Goal: Information Seeking & Learning: Learn about a topic

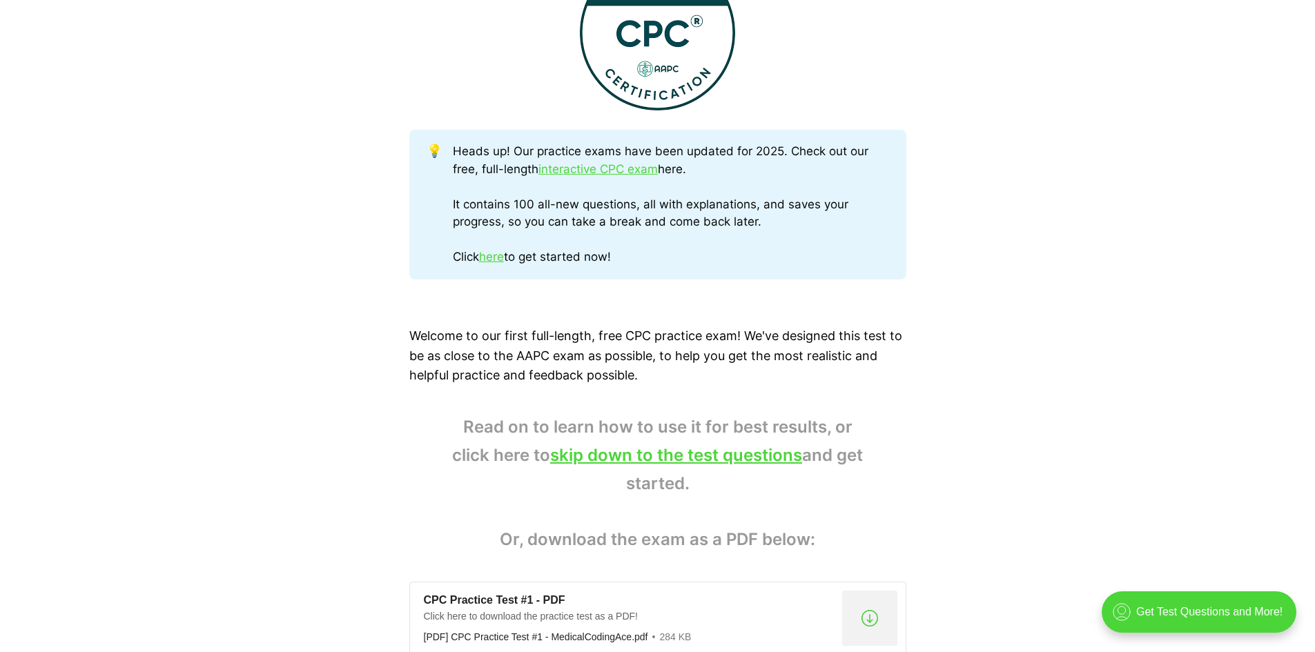
scroll to position [621, 0]
drag, startPoint x: 447, startPoint y: 154, endPoint x: 727, endPoint y: 179, distance: 280.7
click at [727, 179] on div "💡 Heads up! Our practice exams have been updated for 2025. Check out our free, …" at bounding box center [657, 206] width 497 height 150
click at [727, 179] on div "Heads up! Our practice exams have been updated for 2025. Check out our free, fu…" at bounding box center [671, 206] width 436 height 124
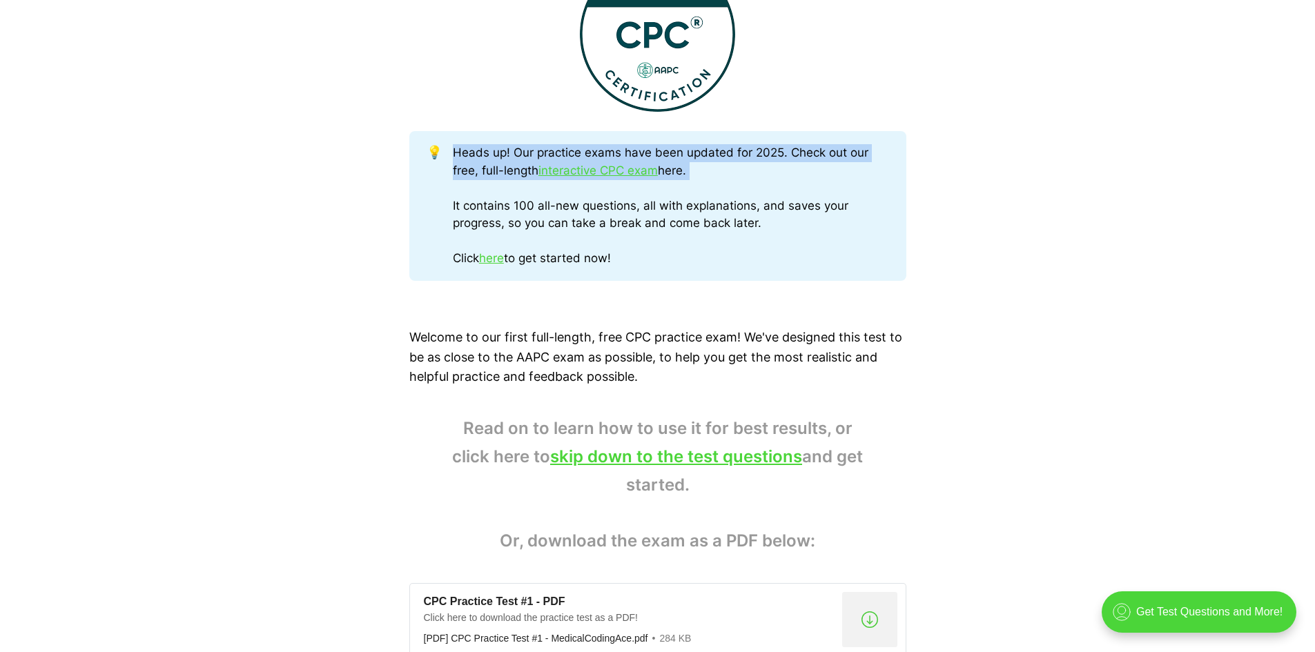
drag, startPoint x: 727, startPoint y: 179, endPoint x: 469, endPoint y: 153, distance: 259.5
click at [469, 153] on div "Heads up! Our practice exams have been updated for 2025. Check out our free, fu…" at bounding box center [671, 206] width 436 height 124
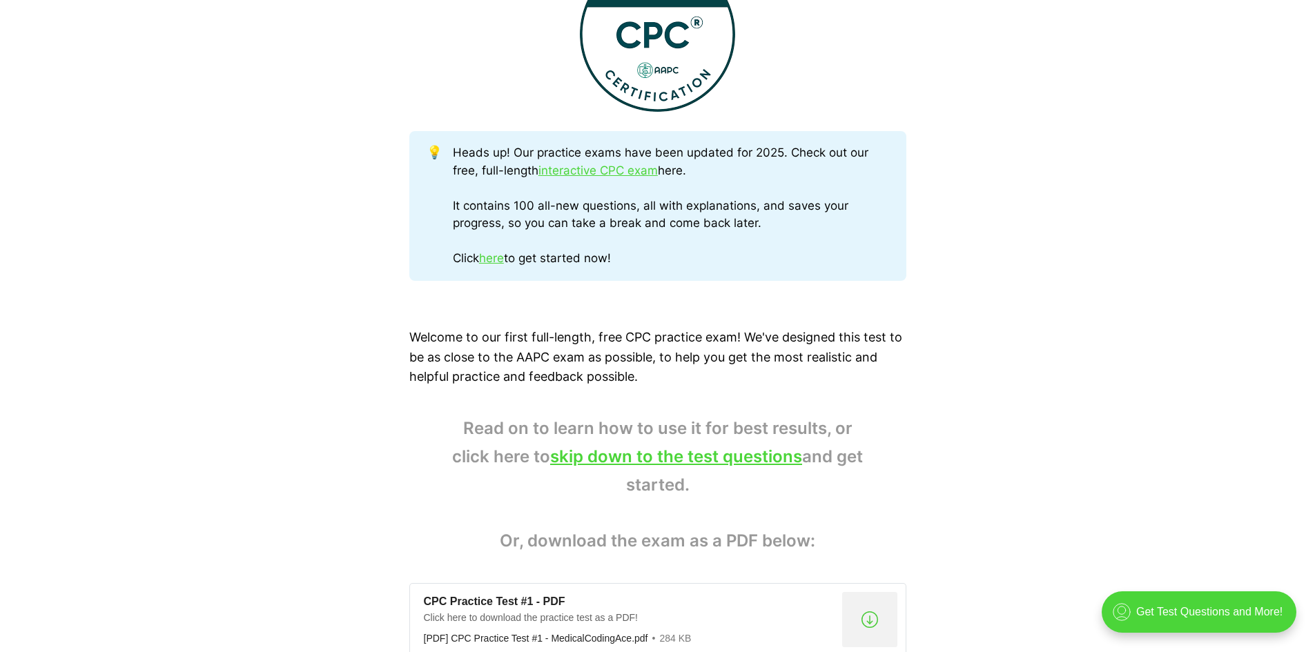
click at [514, 208] on div "Heads up! Our practice exams have been updated for 2025. Check out our free, fu…" at bounding box center [671, 206] width 436 height 124
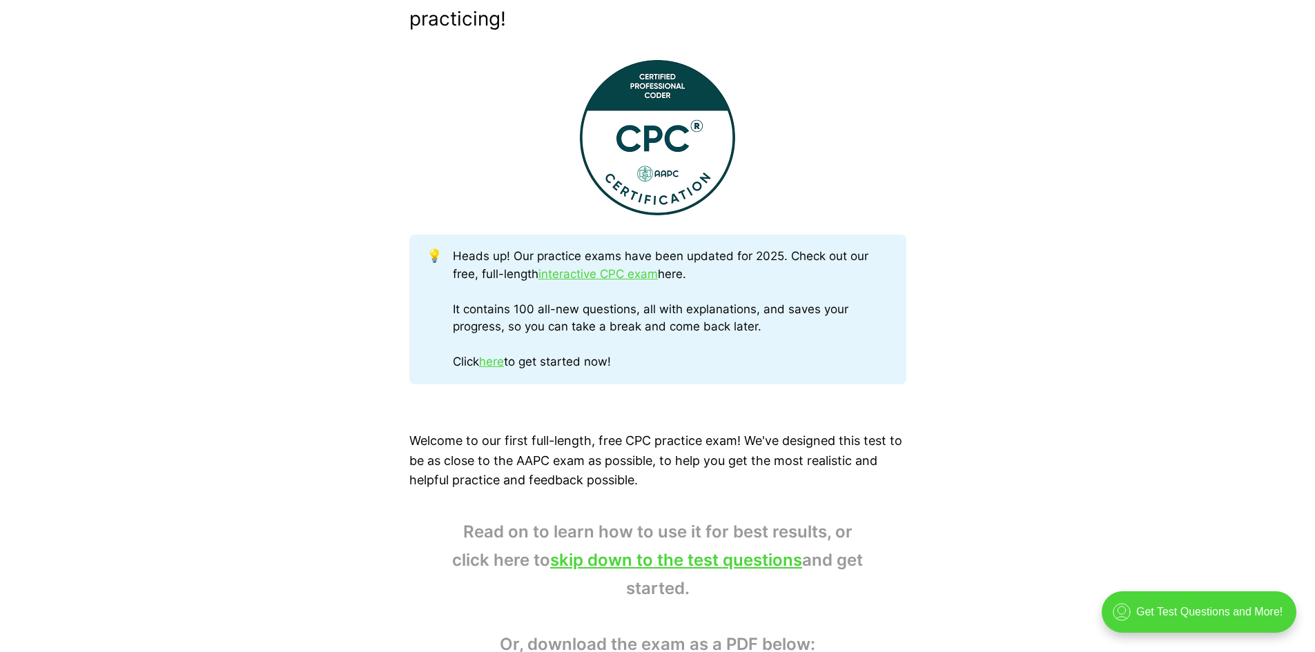
scroll to position [483, 0]
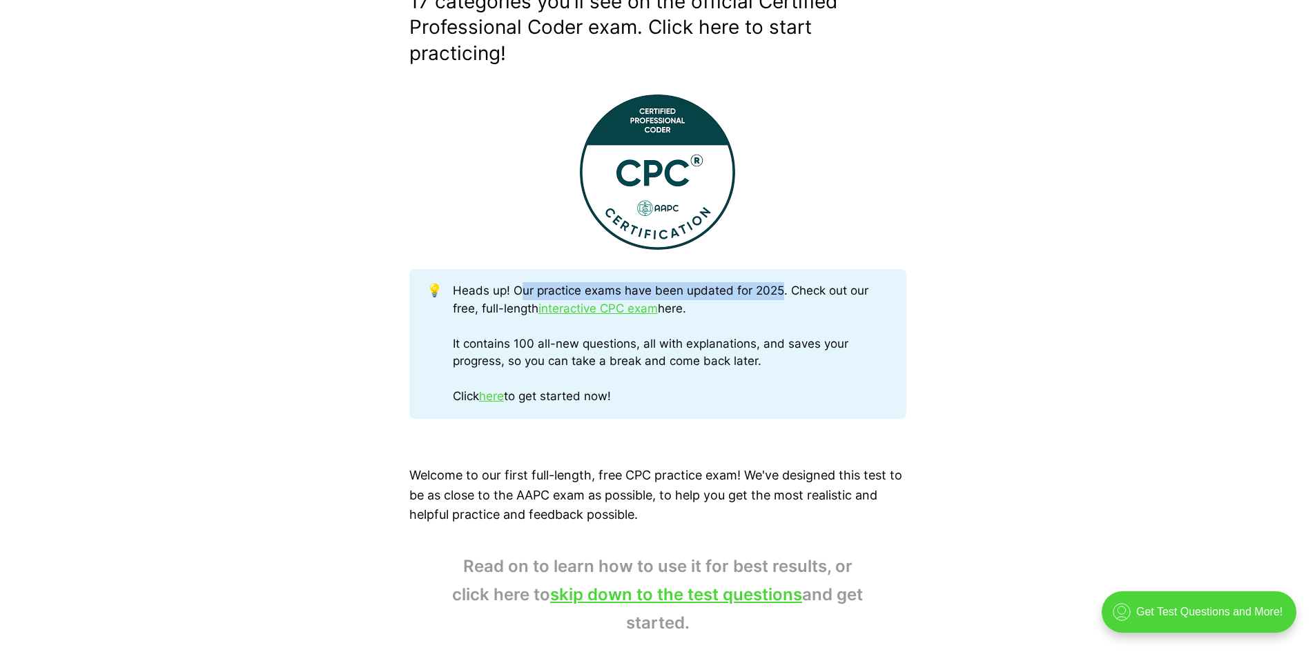
drag, startPoint x: 519, startPoint y: 281, endPoint x: 783, endPoint y: 283, distance: 263.7
click at [783, 283] on div "💡 Heads up! Our practice exams have been updated for 2025. Check out our free, …" at bounding box center [657, 344] width 497 height 150
click at [771, 331] on div "Heads up! Our practice exams have been updated for 2025. Check out our free, fu…" at bounding box center [671, 344] width 436 height 124
click at [564, 303] on link "interactive CPC exam" at bounding box center [597, 309] width 119 height 14
